Goal: Transaction & Acquisition: Subscribe to service/newsletter

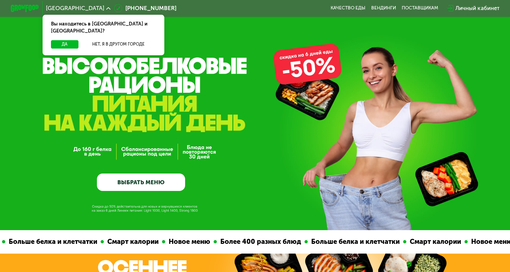
click at [159, 184] on link "ВЫБРАТЬ МЕНЮ" at bounding box center [141, 183] width 88 height 18
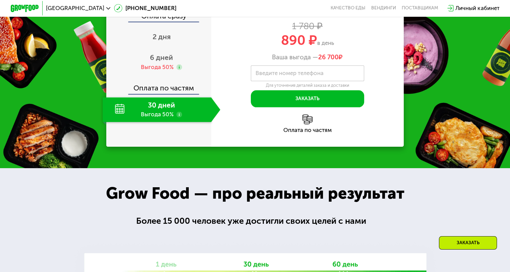
scroll to position [820, 0]
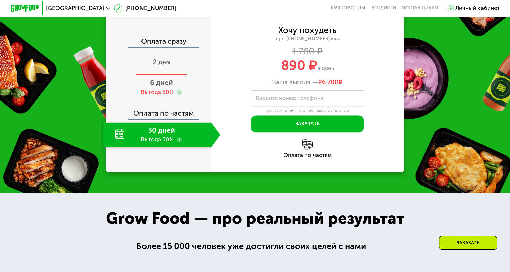
click at [162, 66] on span "2 дня" at bounding box center [162, 62] width 18 height 8
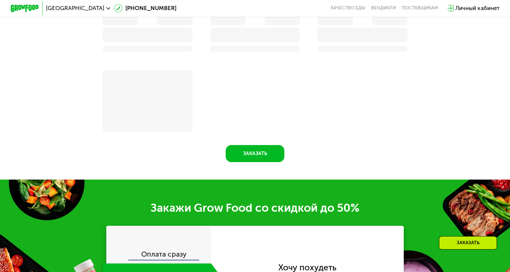
scroll to position [974, 0]
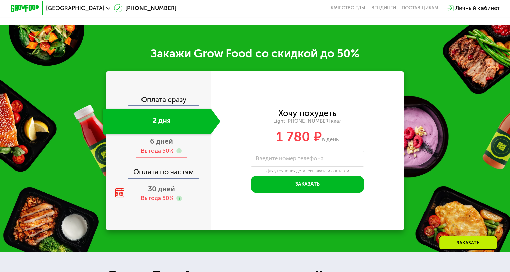
click at [151, 146] on span "6 дней" at bounding box center [161, 141] width 23 height 8
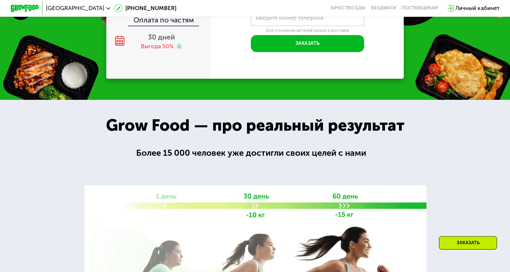
scroll to position [820, 0]
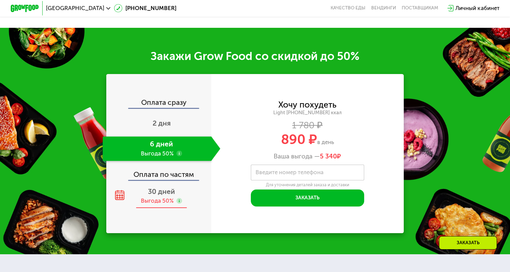
click at [154, 204] on div "30 дней Выгода 50%" at bounding box center [162, 196] width 118 height 25
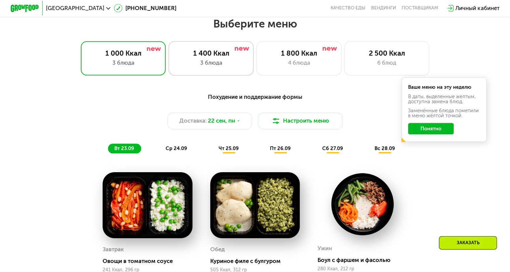
scroll to position [417, 0]
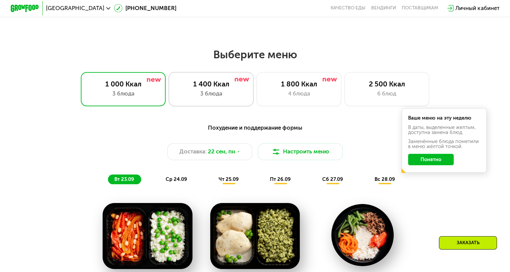
click at [208, 87] on div "1 400 Ккал" at bounding box center [211, 84] width 70 height 8
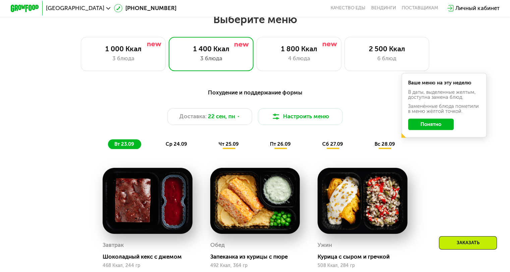
scroll to position [451, 0]
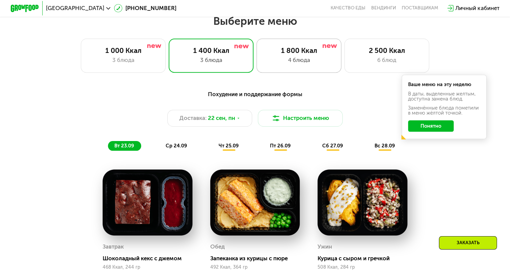
click at [290, 55] on div "1 800 Ккал" at bounding box center [299, 50] width 70 height 8
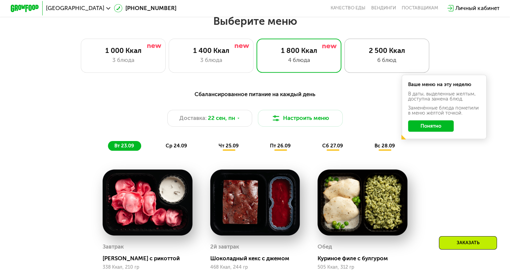
click at [372, 54] on div "2 500 Ккал" at bounding box center [387, 50] width 70 height 8
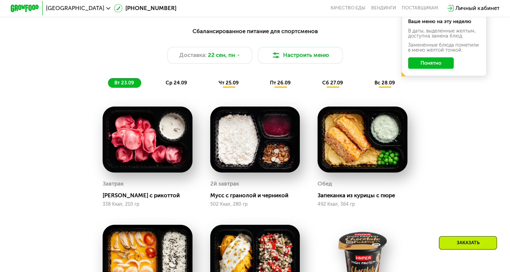
scroll to position [484, 0]
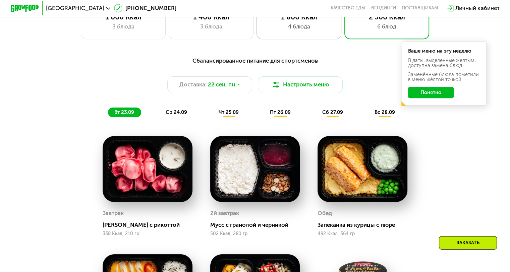
click at [305, 21] on div "1 800 Ккал" at bounding box center [299, 17] width 70 height 8
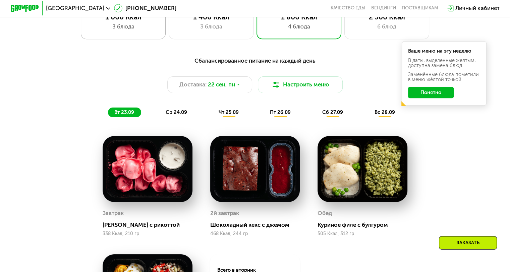
click at [141, 29] on div "3 блюда" at bounding box center [123, 26] width 70 height 8
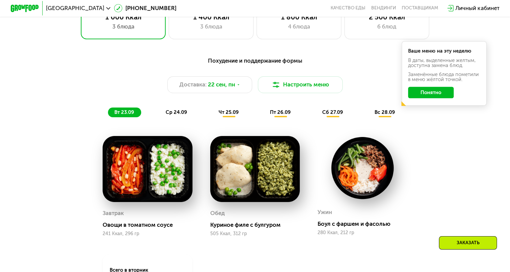
click at [173, 115] on span "ср 24.09" at bounding box center [176, 112] width 21 height 6
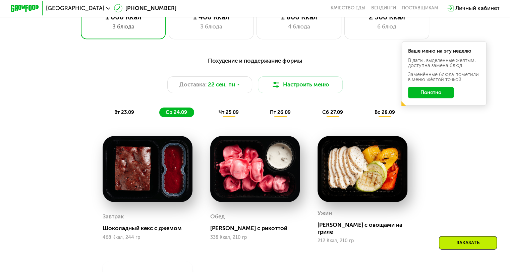
click at [225, 115] on span "чт 25.09" at bounding box center [229, 112] width 20 height 6
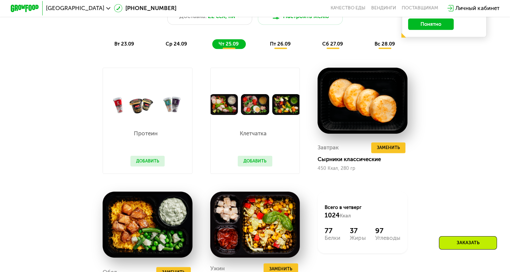
scroll to position [551, 0]
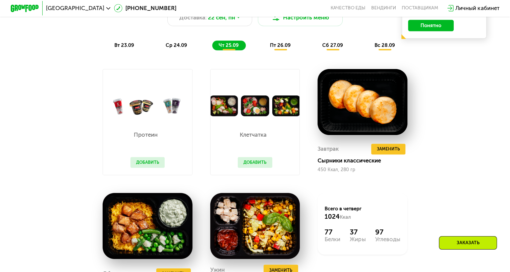
click at [178, 47] on span "ср 24.09" at bounding box center [176, 45] width 21 height 6
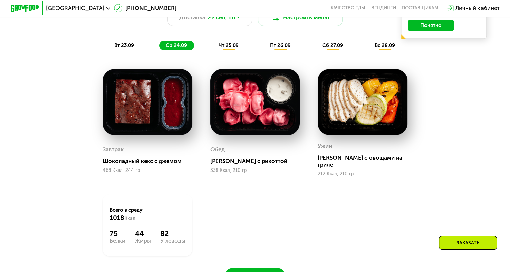
click at [130, 46] on span "вт 23.09" at bounding box center [124, 45] width 20 height 6
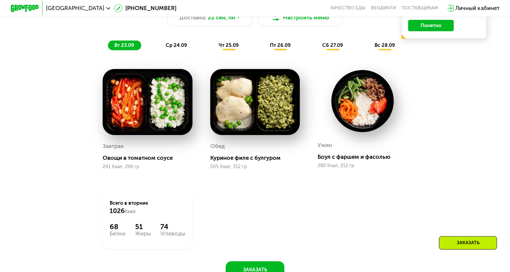
click at [274, 48] on span "пт 26.09" at bounding box center [280, 45] width 21 height 6
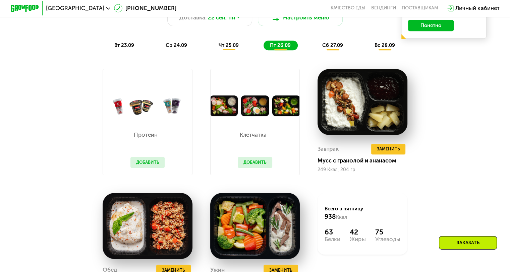
click at [331, 48] on span "сб 27.09" at bounding box center [332, 45] width 21 height 6
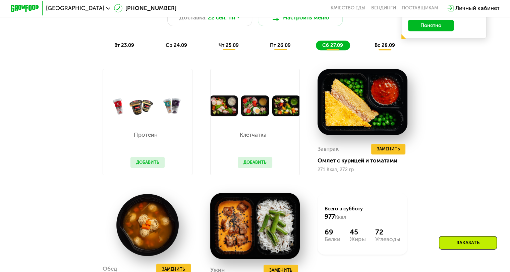
click at [124, 46] on span "вт 23.09" at bounding box center [124, 45] width 20 height 6
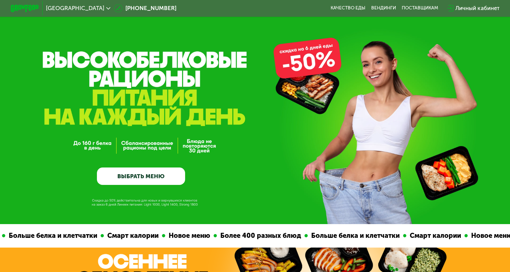
scroll to position [0, 0]
